Goal: Task Accomplishment & Management: Use online tool/utility

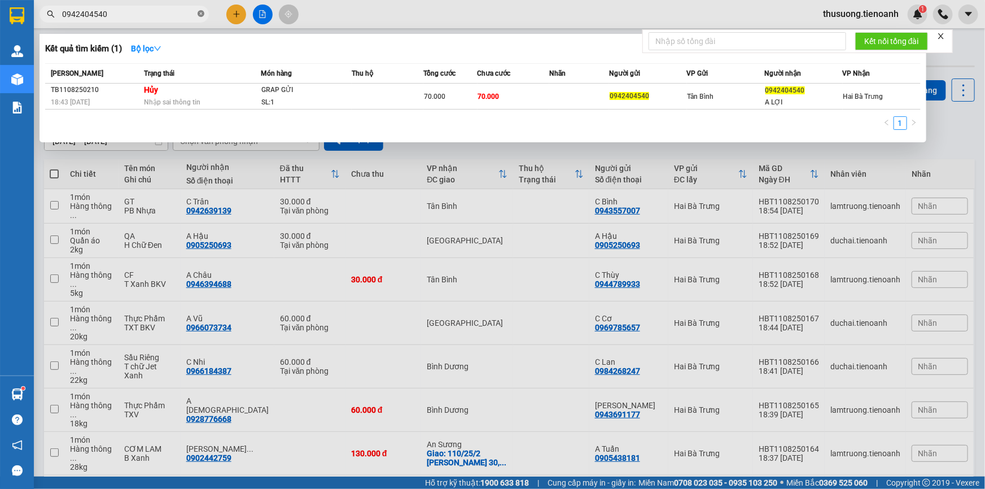
click at [198, 15] on icon "close-circle" at bounding box center [201, 13] width 7 height 7
type input "0942247799"
click at [200, 15] on icon "close-circle" at bounding box center [201, 13] width 7 height 7
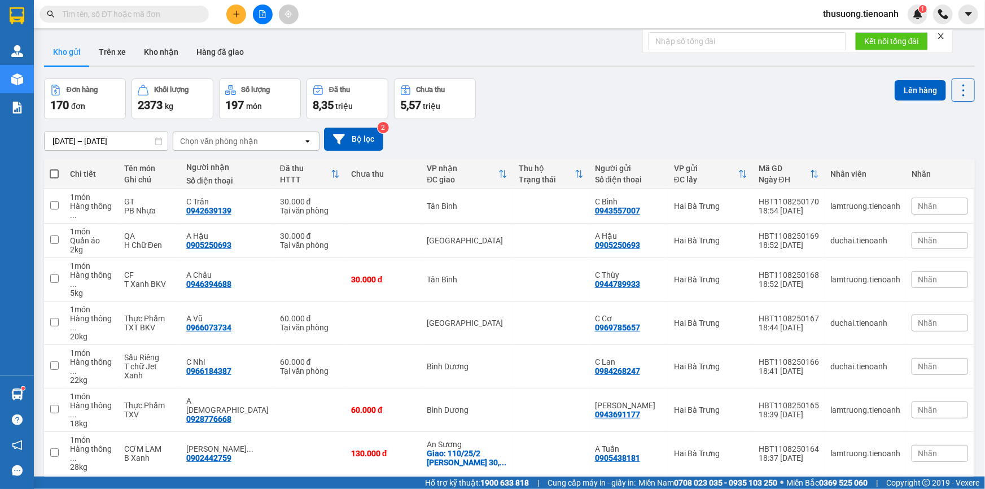
paste input "0917213931"
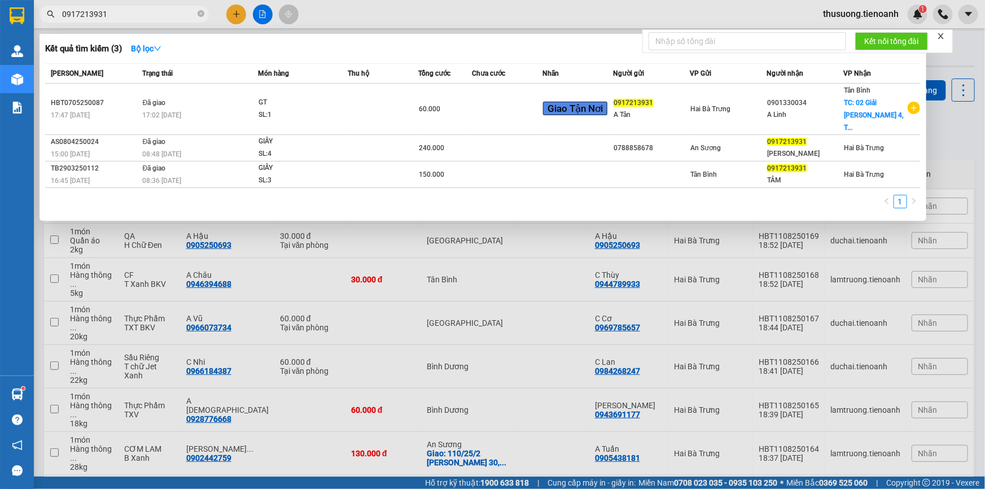
type input "0917213931"
click at [200, 11] on icon "close-circle" at bounding box center [201, 13] width 7 height 7
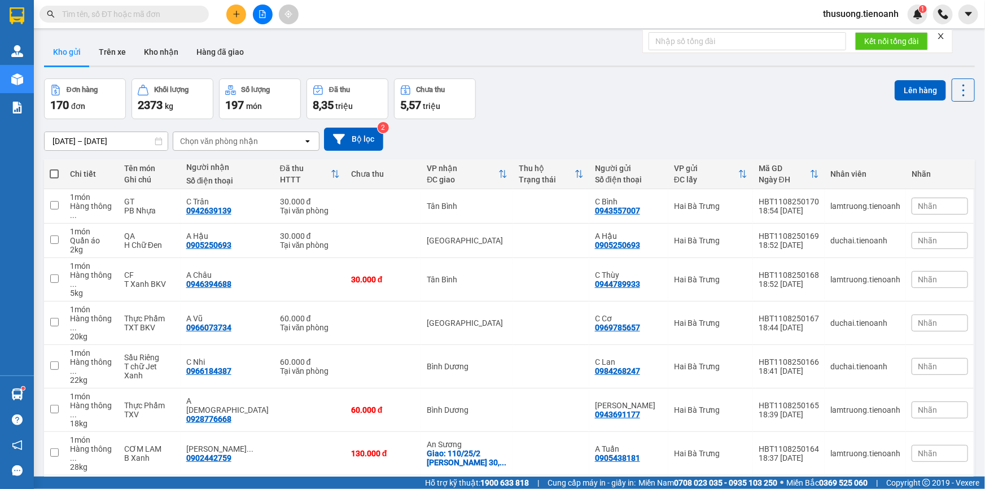
paste input "0849587133"
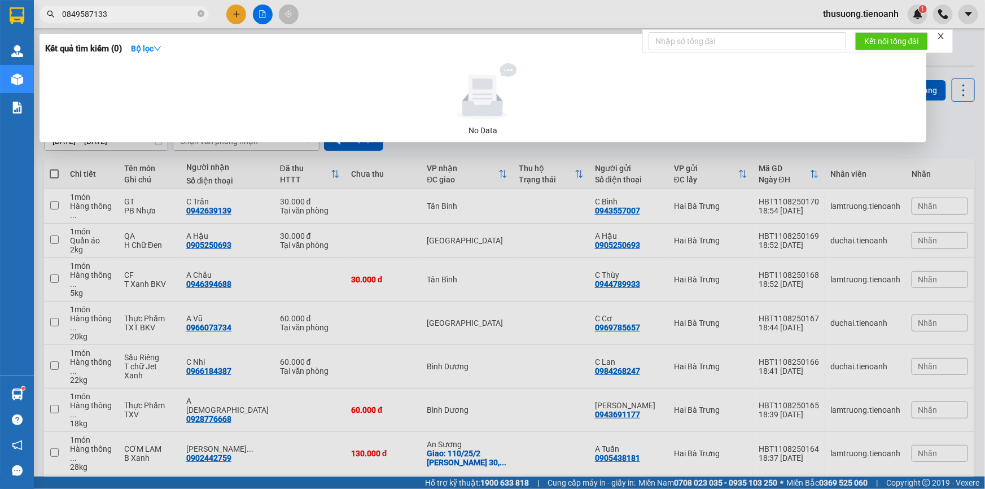
type input "0849587133"
click at [196, 17] on span "0849587133" at bounding box center [124, 14] width 169 height 17
click at [198, 16] on icon "close-circle" at bounding box center [201, 13] width 7 height 7
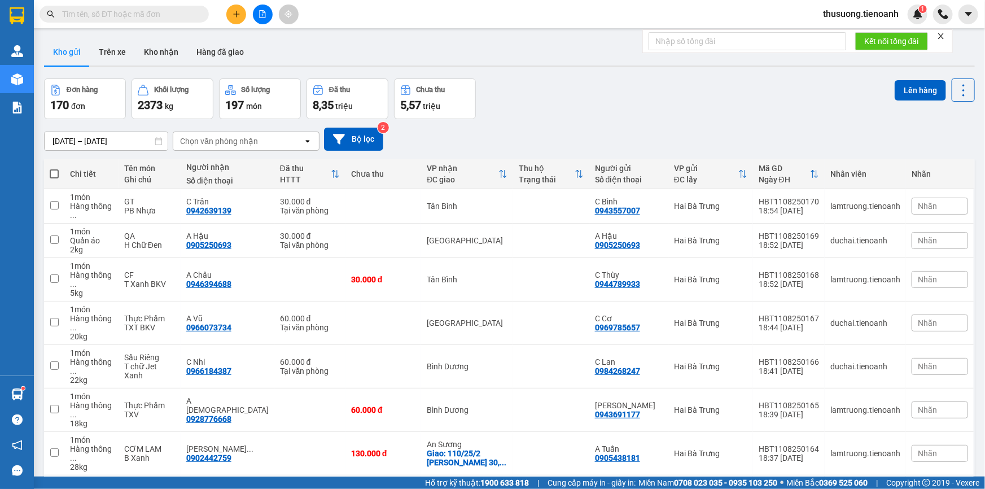
paste input "0989921892"
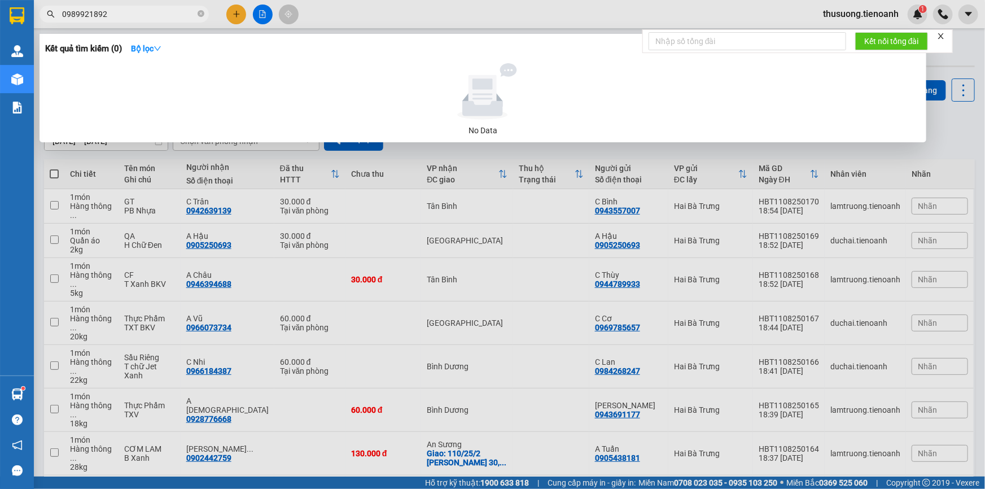
click at [142, 16] on input "0989921892" at bounding box center [128, 14] width 133 height 12
type input "0"
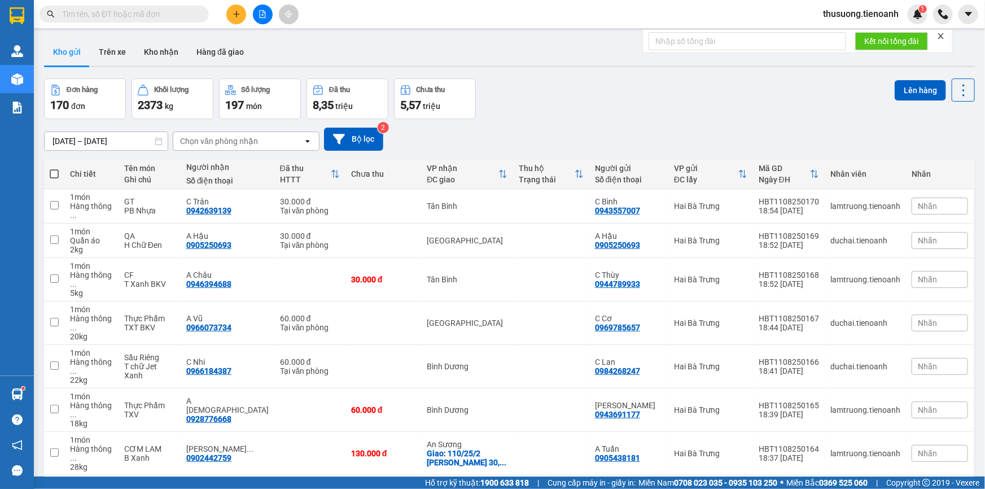
paste input "0989921892"
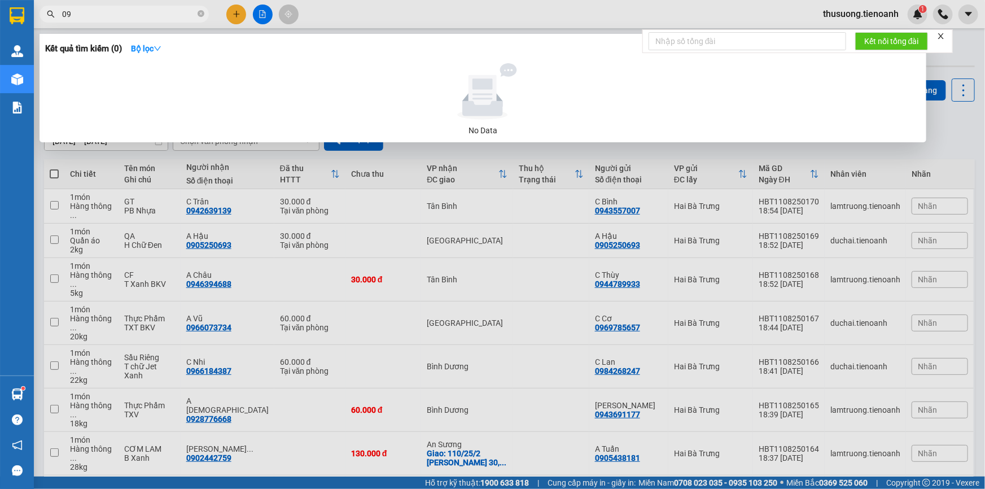
type input "0"
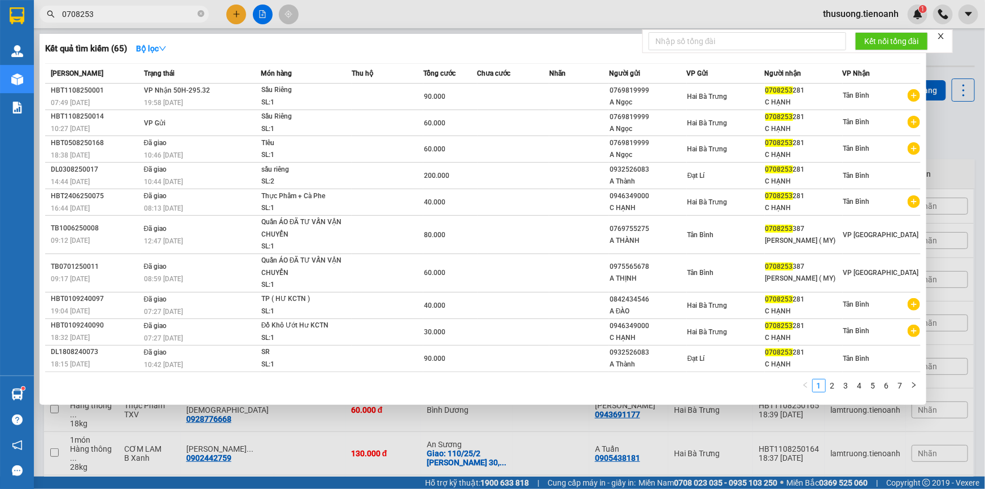
type input "0708253"
click at [108, 10] on input "0708253" at bounding box center [128, 14] width 133 height 12
